Goal: Information Seeking & Learning: Learn about a topic

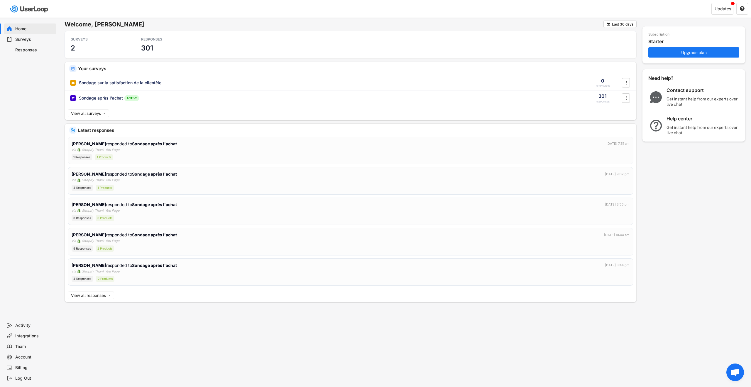
click at [42, 52] on div "Responses" at bounding box center [34, 50] width 39 height 6
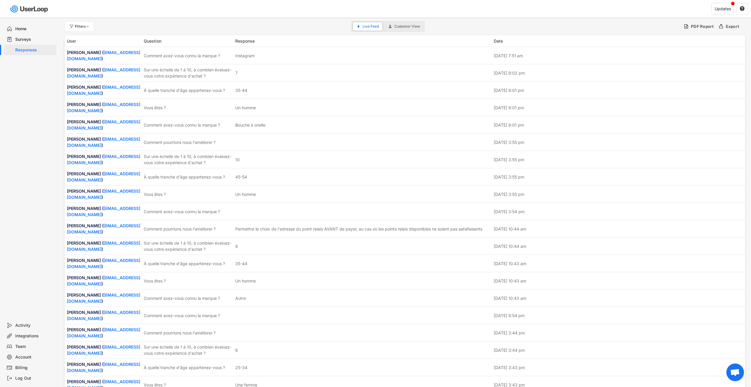
click at [48, 41] on div "Surveys" at bounding box center [34, 40] width 39 height 6
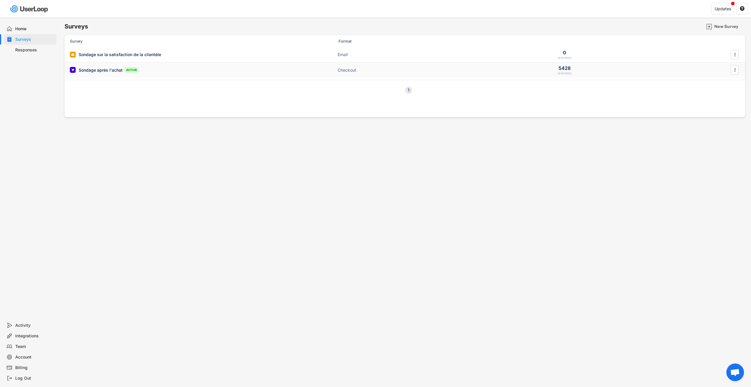
click at [167, 72] on div "Sondage après l'achat ACTIVE" at bounding box center [128, 70] width 117 height 6
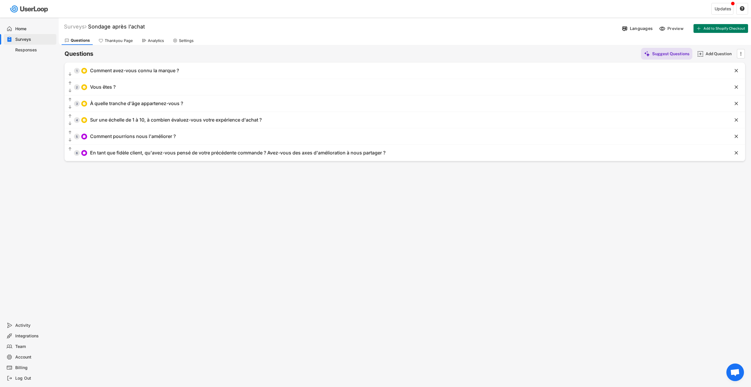
click at [31, 97] on div "Home Surveys Responses" at bounding box center [29, 169] width 59 height 302
click at [151, 41] on div "Analytics" at bounding box center [156, 40] width 16 height 5
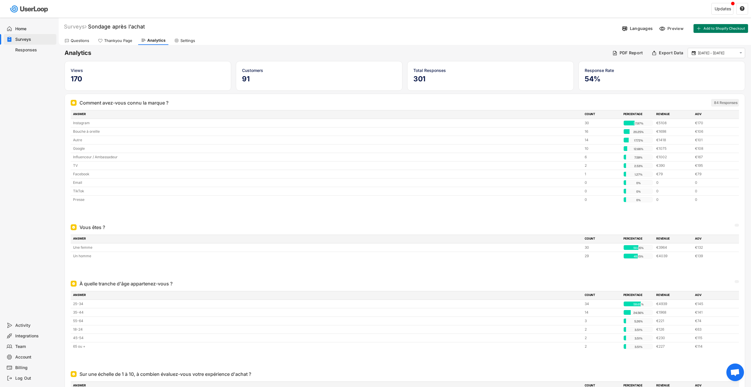
click at [53, 129] on div "Home Surveys Responses" at bounding box center [29, 169] width 59 height 302
click at [714, 50] on input "[DATE] - [DATE]" at bounding box center [717, 53] width 39 height 6
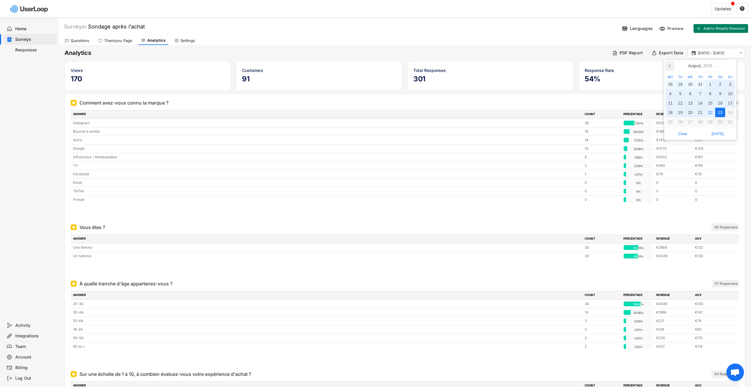
click at [670, 65] on icon at bounding box center [669, 66] width 1 height 3
click at [683, 85] on div "1" at bounding box center [681, 84] width 10 height 9
click at [730, 66] on icon at bounding box center [730, 65] width 9 height 9
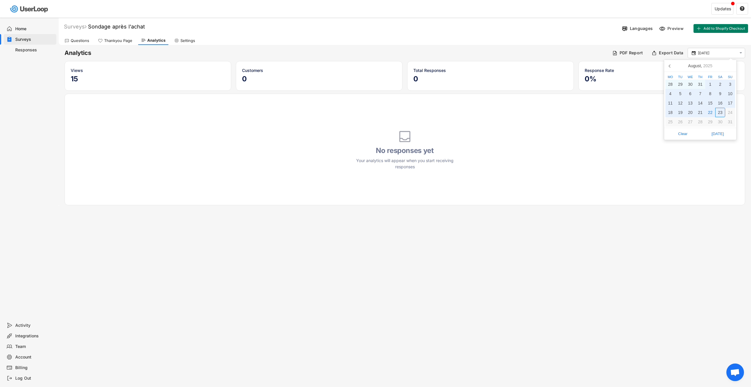
click at [720, 114] on div "23" at bounding box center [720, 112] width 10 height 9
type input "[DATE] - [DATE]"
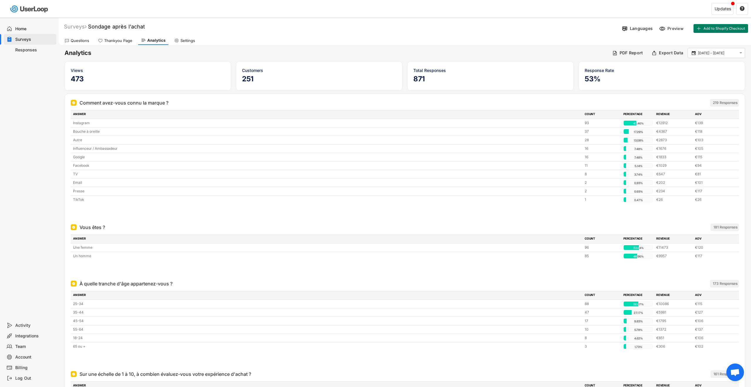
click at [521, 48] on div "Analytics PDF Report Export Data  [DATE] - [DATE] " at bounding box center [405, 53] width 681 height 10
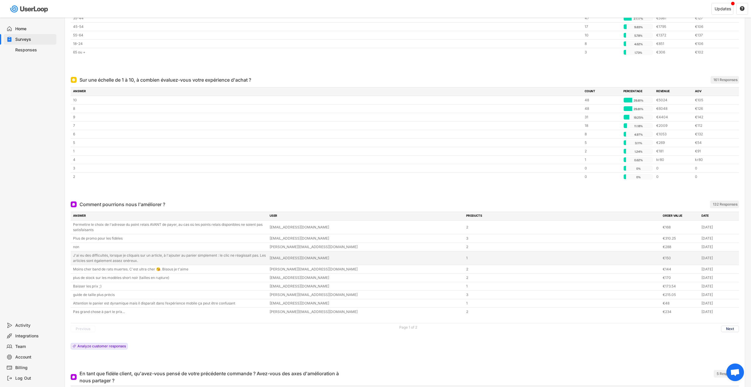
scroll to position [297, 0]
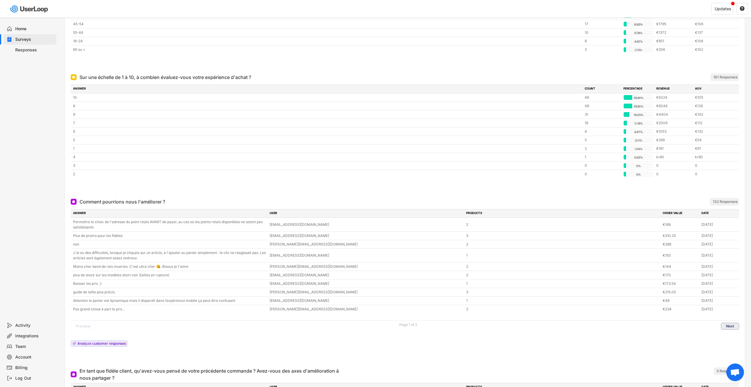
click at [729, 325] on button "Next" at bounding box center [730, 326] width 18 height 6
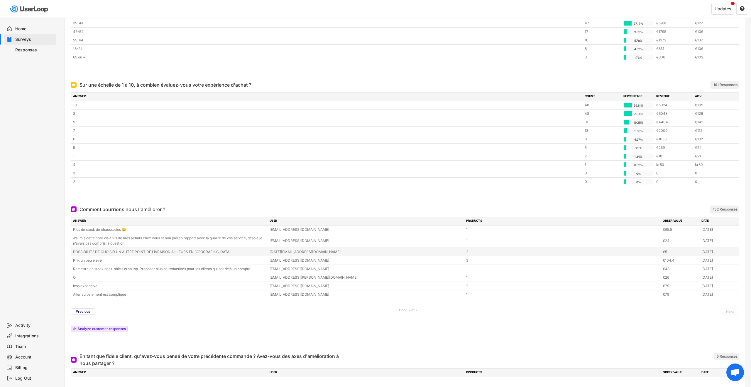
scroll to position [289, 0]
click at [477, 327] on div "ANSWER USER PRODUCTS ORDER VALUE DATE Plus de stock de chaussettes 😊 [EMAIL_ADD…" at bounding box center [405, 276] width 668 height 118
click at [731, 307] on div "Previous Page 2 of 2 Next" at bounding box center [405, 311] width 668 height 11
click at [189, 315] on div "Previous Page 2 of 2 Next" at bounding box center [405, 311] width 668 height 11
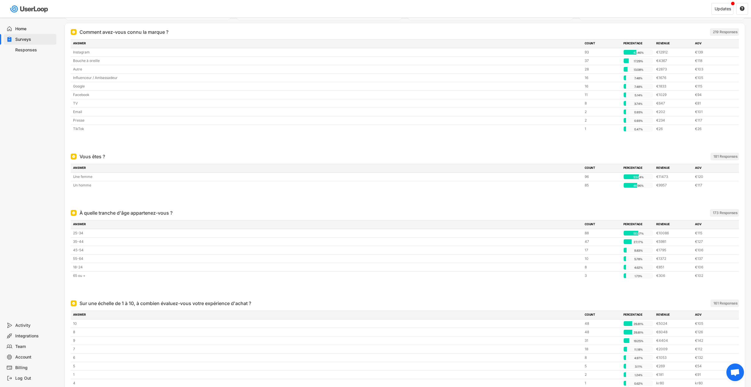
scroll to position [0, 0]
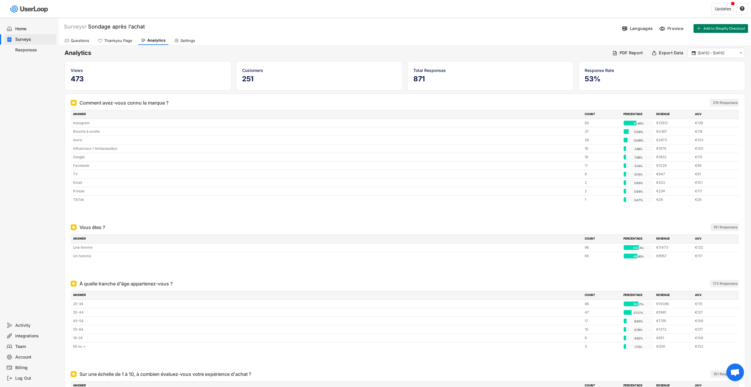
click at [361, 40] on div "Questions Thankyou Page Analytics Settings" at bounding box center [405, 40] width 693 height 10
